Goal: Task Accomplishment & Management: Manage account settings

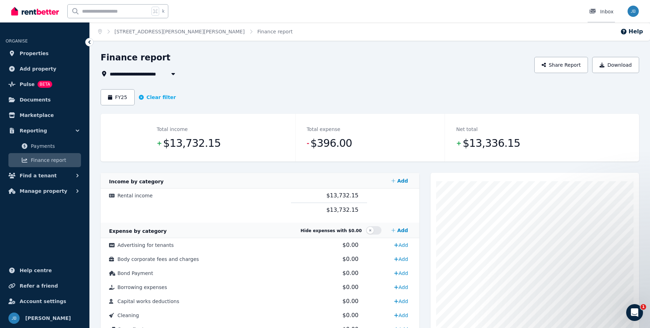
click at [607, 14] on div "Inbox" at bounding box center [601, 11] width 25 height 7
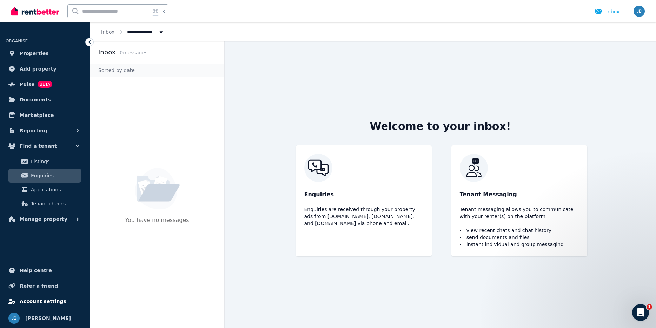
click at [45, 302] on span "Account settings" at bounding box center [43, 301] width 47 height 8
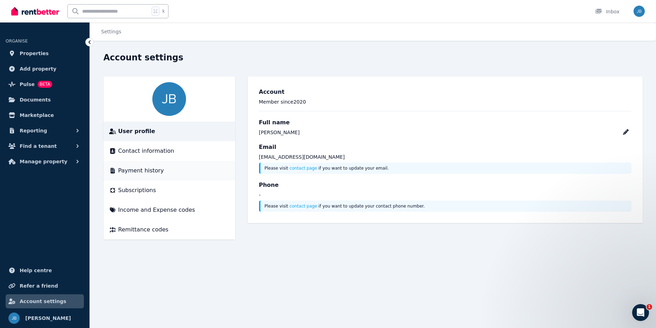
click at [136, 166] on li "Payment history" at bounding box center [169, 171] width 132 height 20
click at [149, 171] on span "Payment history" at bounding box center [141, 170] width 46 height 8
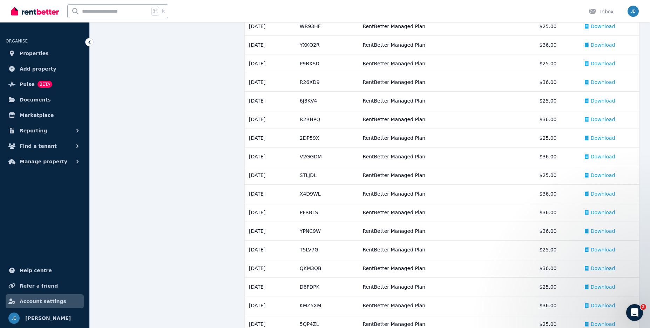
scroll to position [708, 0]
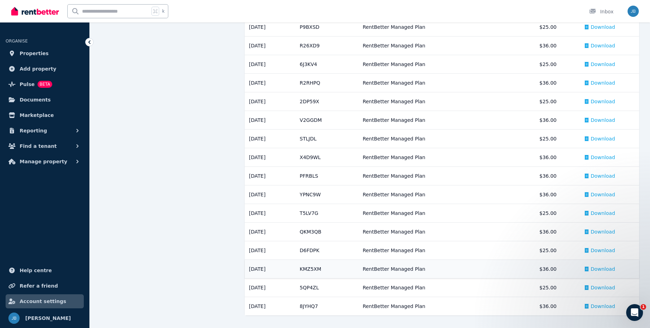
click at [605, 269] on span "Download" at bounding box center [603, 268] width 25 height 7
click at [606, 232] on span "Download" at bounding box center [603, 231] width 25 height 7
click at [601, 195] on span "Download" at bounding box center [603, 194] width 25 height 7
click at [600, 194] on span "Download" at bounding box center [603, 194] width 25 height 7
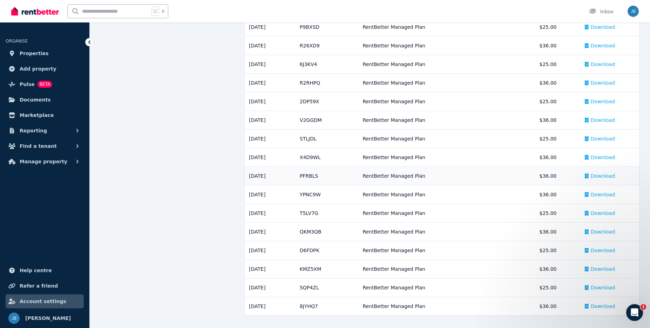
click at [608, 175] on span "Download" at bounding box center [603, 175] width 25 height 7
click at [601, 158] on span "Download" at bounding box center [603, 157] width 25 height 7
click at [602, 124] on td "Download" at bounding box center [600, 120] width 79 height 19
click at [604, 122] on span "Download" at bounding box center [603, 119] width 25 height 7
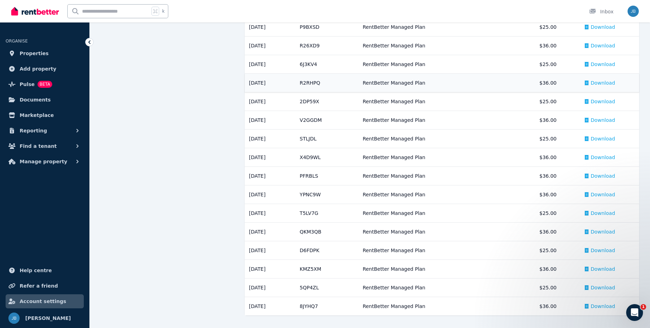
click at [599, 83] on span "Download" at bounding box center [603, 82] width 25 height 7
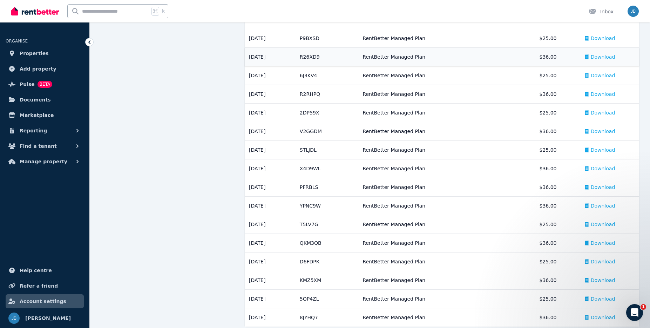
click at [608, 56] on span "Download" at bounding box center [603, 56] width 25 height 7
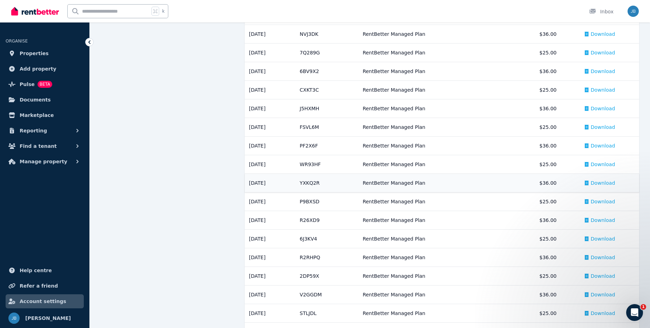
scroll to position [527, 0]
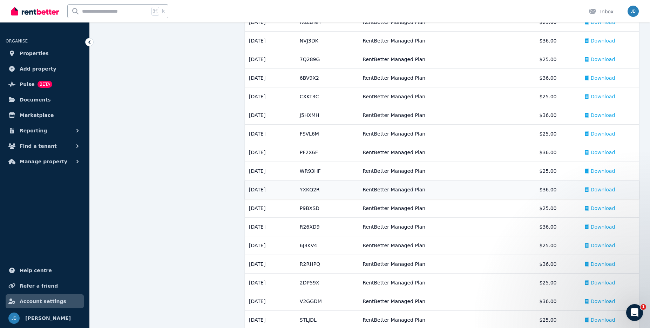
click at [603, 189] on span "Download" at bounding box center [603, 189] width 25 height 7
click at [648, 139] on div "Account settings User profile Contact information Payment history Subscriptions…" at bounding box center [370, 17] width 561 height 984
click at [603, 153] on span "Download" at bounding box center [603, 152] width 25 height 7
click at [604, 115] on span "Download" at bounding box center [603, 115] width 25 height 7
click at [641, 148] on div "Account settings User profile Contact information Payment history Subscriptions…" at bounding box center [370, 17] width 561 height 984
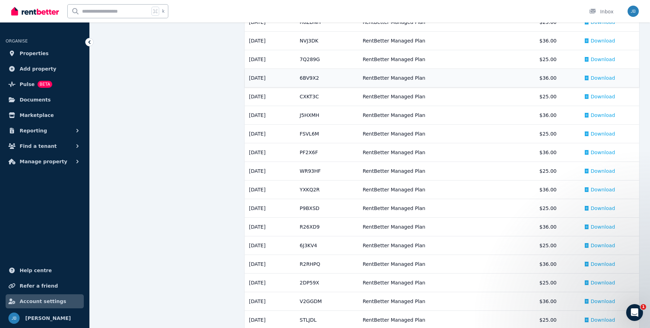
click at [594, 76] on div "Download" at bounding box center [600, 77] width 30 height 7
click at [644, 105] on div "Account settings User profile Contact information Payment history Subscriptions…" at bounding box center [370, 17] width 561 height 984
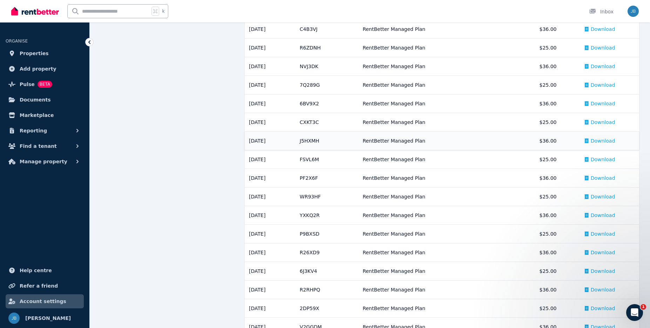
scroll to position [460, 0]
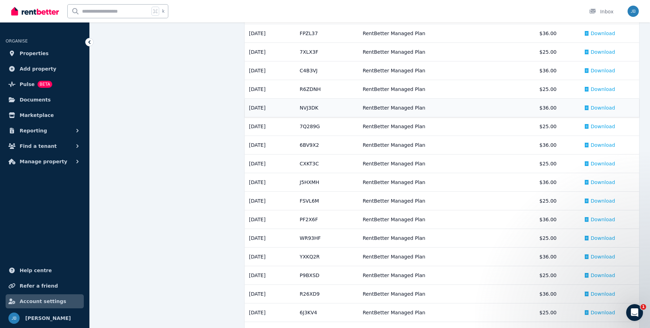
click at [599, 106] on span "Download" at bounding box center [603, 107] width 25 height 7
click at [645, 94] on div "Account settings User profile Contact information Payment history Subscriptions…" at bounding box center [370, 84] width 561 height 984
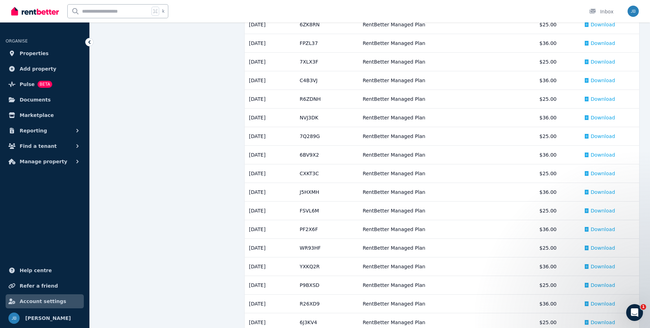
scroll to position [446, 0]
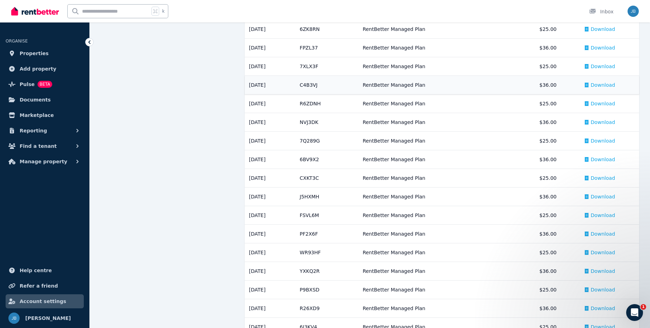
click at [604, 87] on span "Download" at bounding box center [603, 84] width 25 height 7
click at [644, 72] on div "Account settings User profile Contact information Payment history Subscriptions…" at bounding box center [370, 98] width 561 height 984
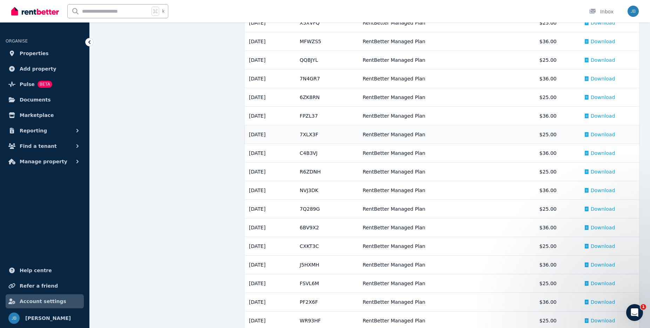
scroll to position [377, 0]
click at [593, 118] on div "Download" at bounding box center [600, 116] width 30 height 7
click at [646, 65] on div "Account settings User profile Contact information Payment history Subscriptions…" at bounding box center [370, 167] width 561 height 984
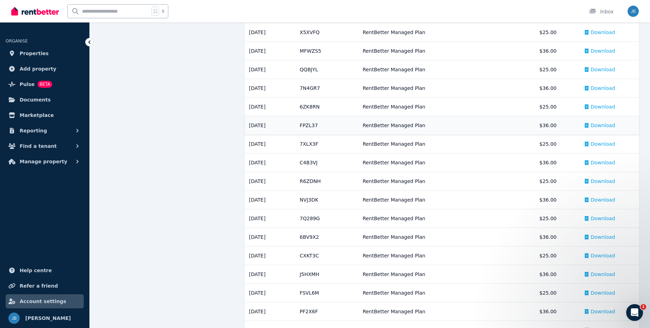
scroll to position [367, 0]
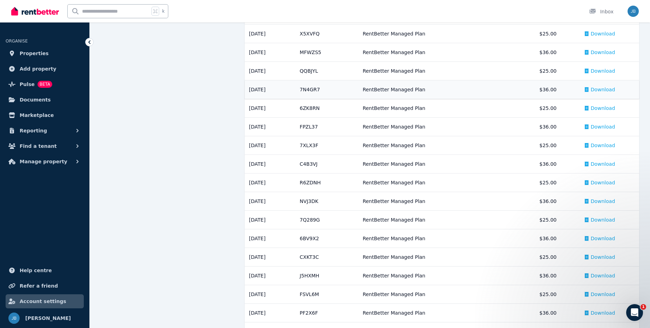
click at [588, 91] on td "Download" at bounding box center [600, 89] width 79 height 19
click at [595, 91] on span "Download" at bounding box center [603, 89] width 25 height 7
click at [642, 79] on div "Account settings User profile Contact information Payment history Subscriptions…" at bounding box center [370, 177] width 561 height 984
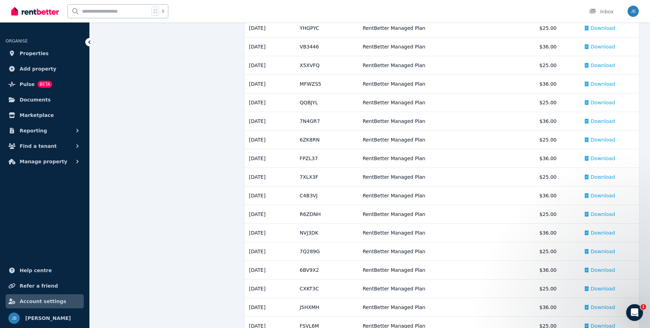
scroll to position [305, 0]
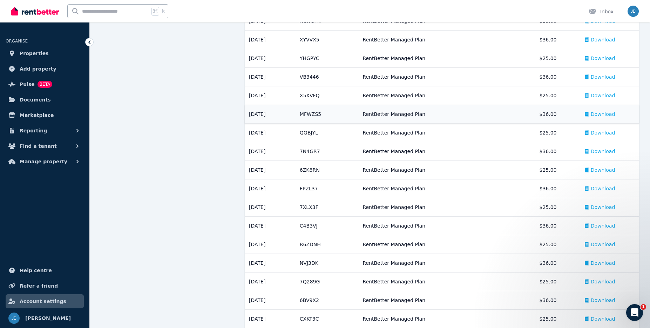
click at [602, 116] on span "Download" at bounding box center [603, 114] width 25 height 7
click at [645, 90] on div "Account settings User profile Contact information Payment history Subscriptions…" at bounding box center [370, 239] width 561 height 984
click at [603, 95] on span "Download" at bounding box center [603, 95] width 25 height 7
click at [646, 80] on div "Account settings User profile Contact information Payment history Subscriptions…" at bounding box center [370, 257] width 561 height 984
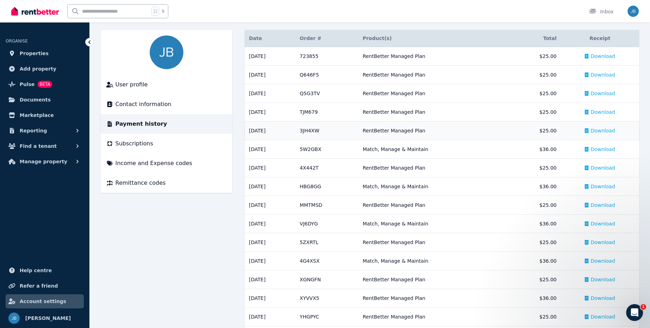
scroll to position [46, 0]
click at [134, 142] on span "Subscriptions" at bounding box center [134, 144] width 38 height 8
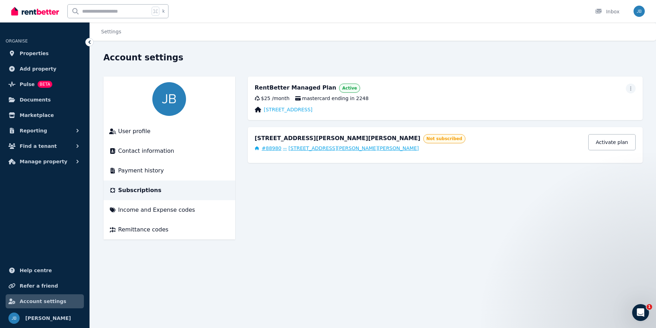
click at [288, 147] on span "[STREET_ADDRESS][PERSON_NAME][PERSON_NAME]" at bounding box center [353, 148] width 130 height 7
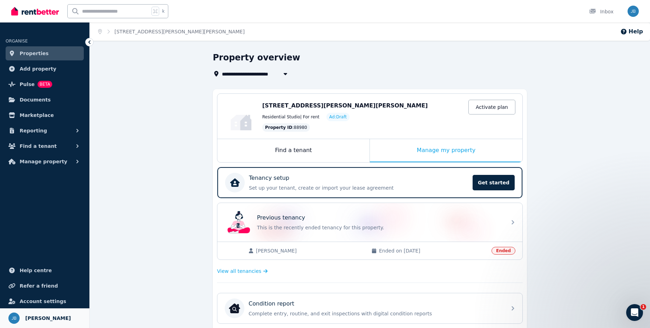
click at [50, 317] on span "[PERSON_NAME]" at bounding box center [48, 318] width 46 height 8
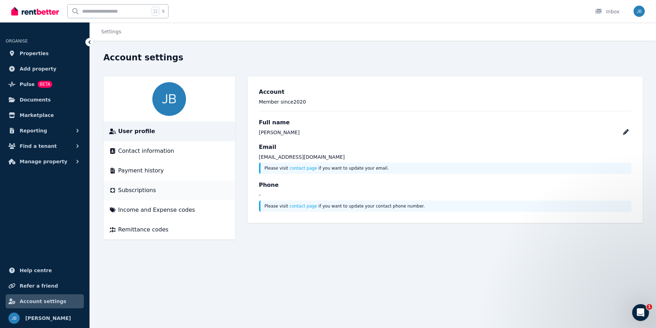
click at [141, 190] on span "Subscriptions" at bounding box center [137, 190] width 38 height 8
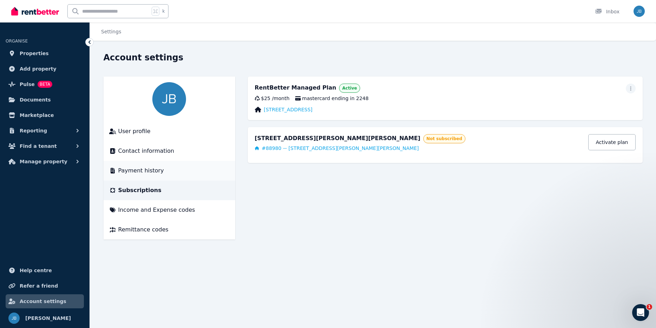
click at [134, 173] on span "Payment history" at bounding box center [141, 170] width 46 height 8
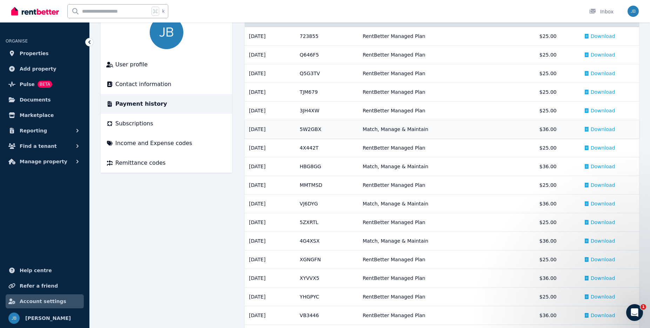
scroll to position [65, 0]
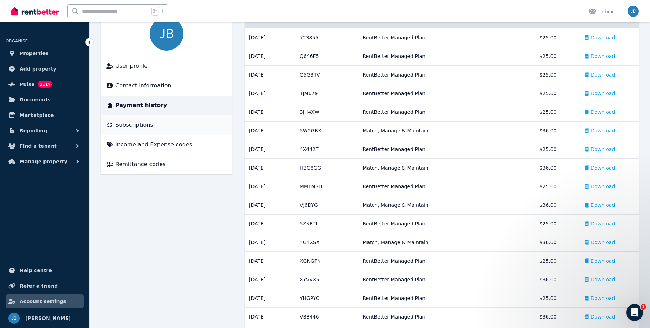
click at [140, 128] on span "Subscriptions" at bounding box center [134, 125] width 38 height 8
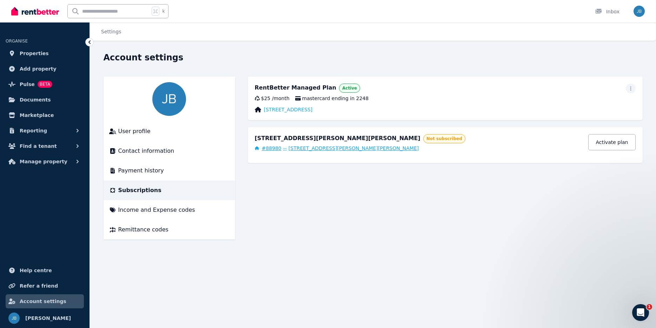
click at [301, 148] on span "[STREET_ADDRESS][PERSON_NAME][PERSON_NAME]" at bounding box center [353, 148] width 130 height 7
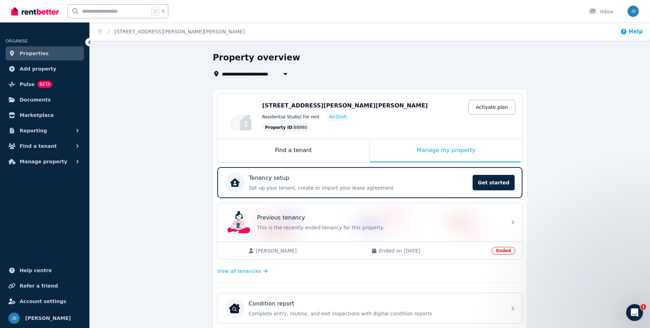
click at [634, 33] on button "Help" at bounding box center [632, 31] width 23 height 8
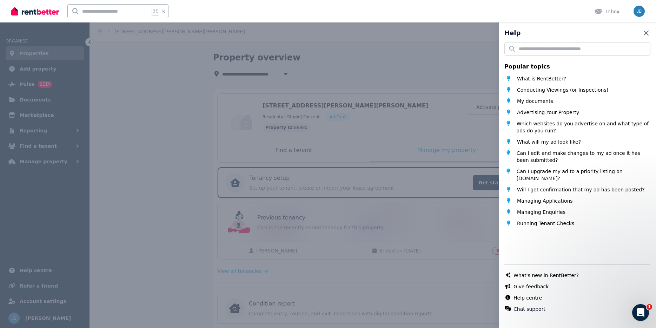
click at [643, 31] on icon "button" at bounding box center [646, 33] width 8 height 8
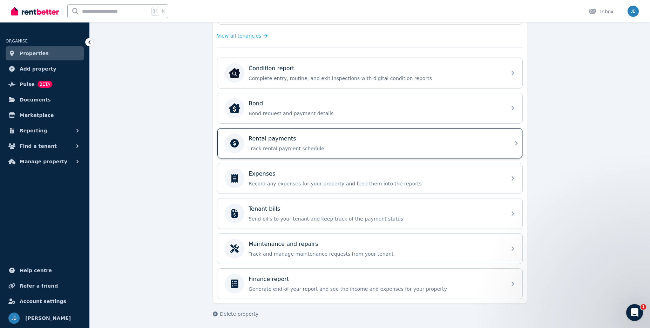
scroll to position [237, 0]
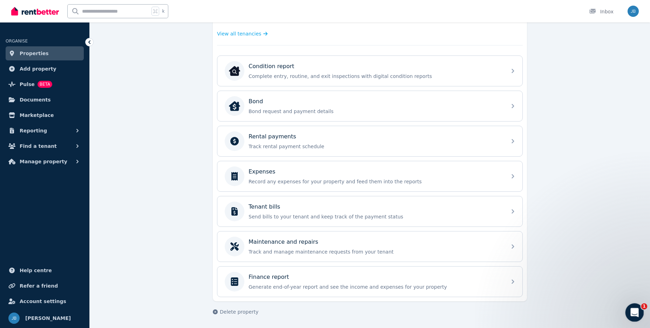
click at [631, 305] on div "Open Intercom Messenger" at bounding box center [633, 311] width 23 height 23
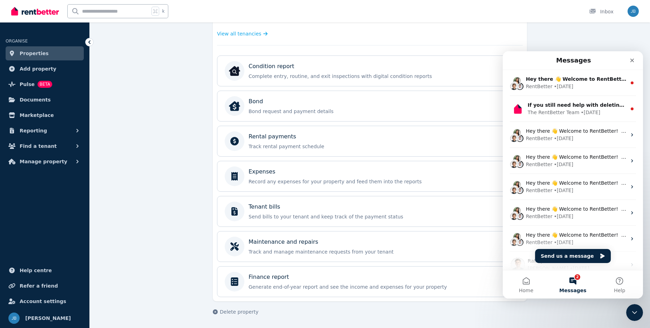
scroll to position [0, 0]
click at [575, 278] on button "2 Messages" at bounding box center [573, 284] width 47 height 28
click at [572, 257] on button "Send us a message" at bounding box center [573, 256] width 76 height 14
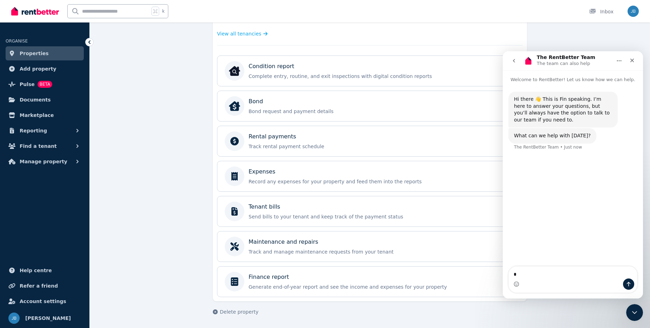
type textarea "**"
type textarea "***"
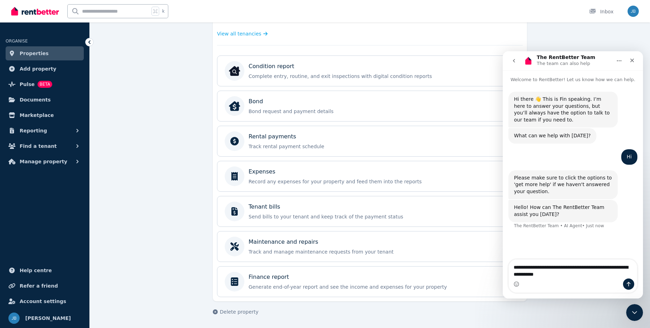
type textarea "**********"
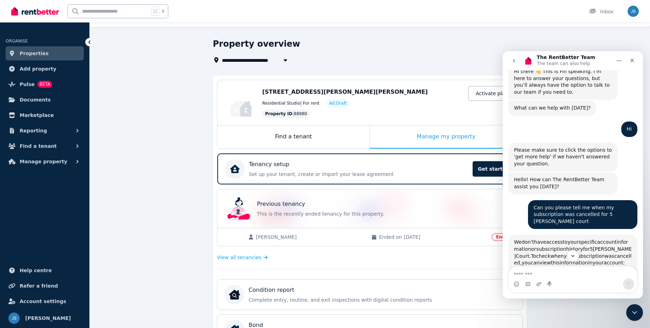
scroll to position [1, 0]
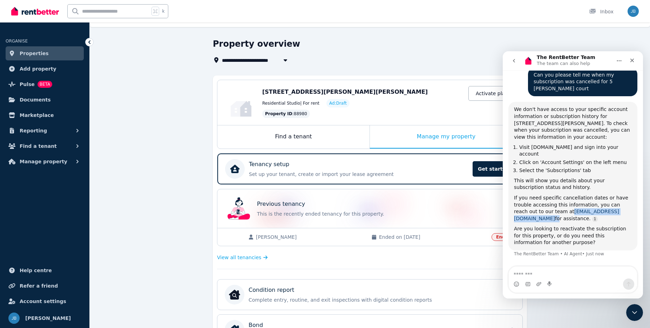
drag, startPoint x: 612, startPoint y: 212, endPoint x: 556, endPoint y: 213, distance: 56.5
click at [556, 213] on div "If you need specific cancellation dates or have trouble accessing this informat…" at bounding box center [573, 207] width 118 height 27
copy div "[EMAIL_ADDRESS][DOMAIN_NAME] f"
click at [633, 62] on icon "Close" at bounding box center [633, 61] width 6 height 6
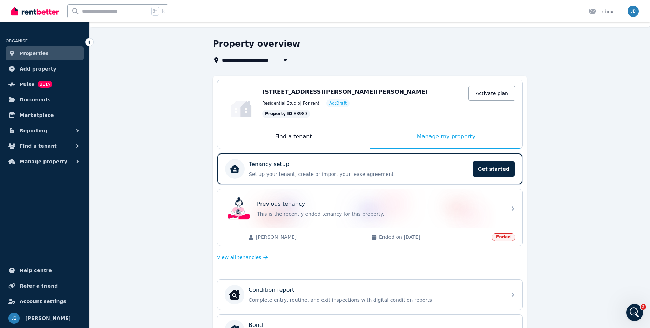
scroll to position [159, 0]
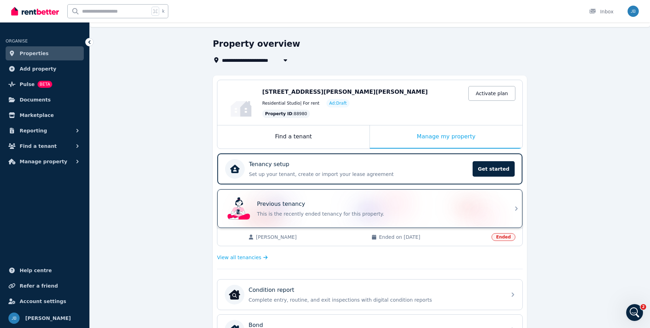
click at [445, 216] on p "This is the recently ended tenancy for this property." at bounding box center [380, 213] width 246 height 7
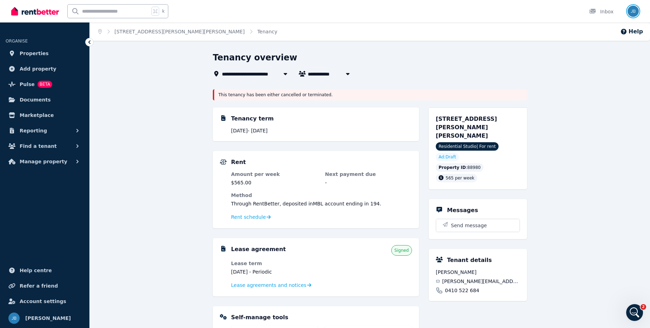
click at [633, 11] on img "button" at bounding box center [633, 11] width 11 height 11
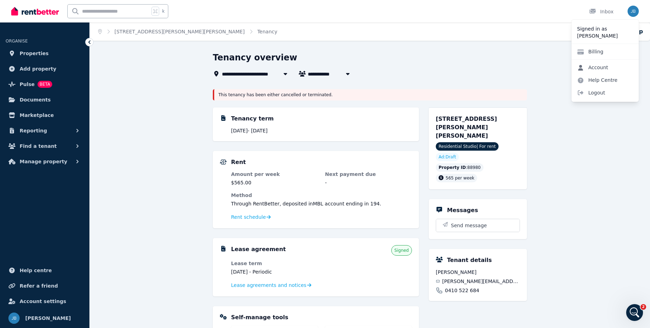
click at [596, 71] on link "Account" at bounding box center [593, 67] width 42 height 13
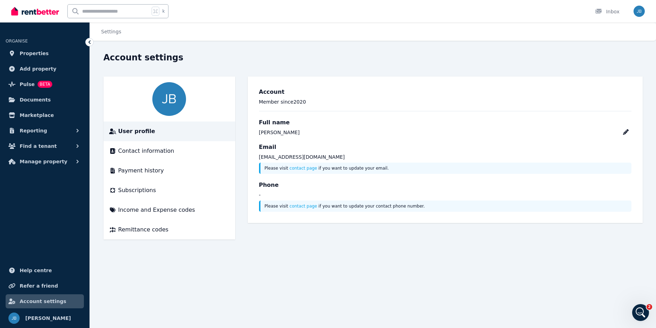
drag, startPoint x: 304, startPoint y: 132, endPoint x: 254, endPoint y: 132, distance: 50.2
click at [254, 132] on div "Account Member since [DATE] Full name [PERSON_NAME] Email [EMAIL_ADDRESS][DOMAI…" at bounding box center [444, 149] width 383 height 135
